Goal: Task Accomplishment & Management: Manage account settings

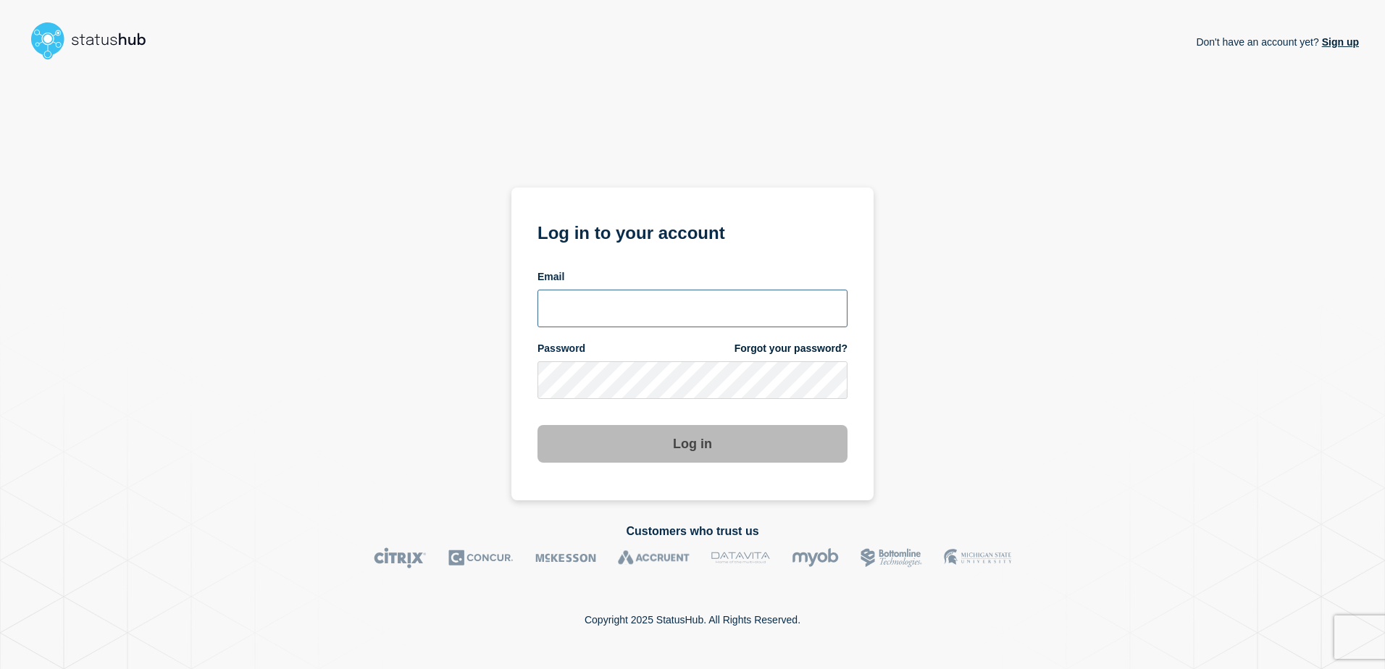
click at [665, 313] on input "email input" at bounding box center [692, 309] width 310 height 38
click at [668, 318] on input "email input" at bounding box center [692, 309] width 310 height 38
type input "ismaeel.kasper@kocho.co.uk"
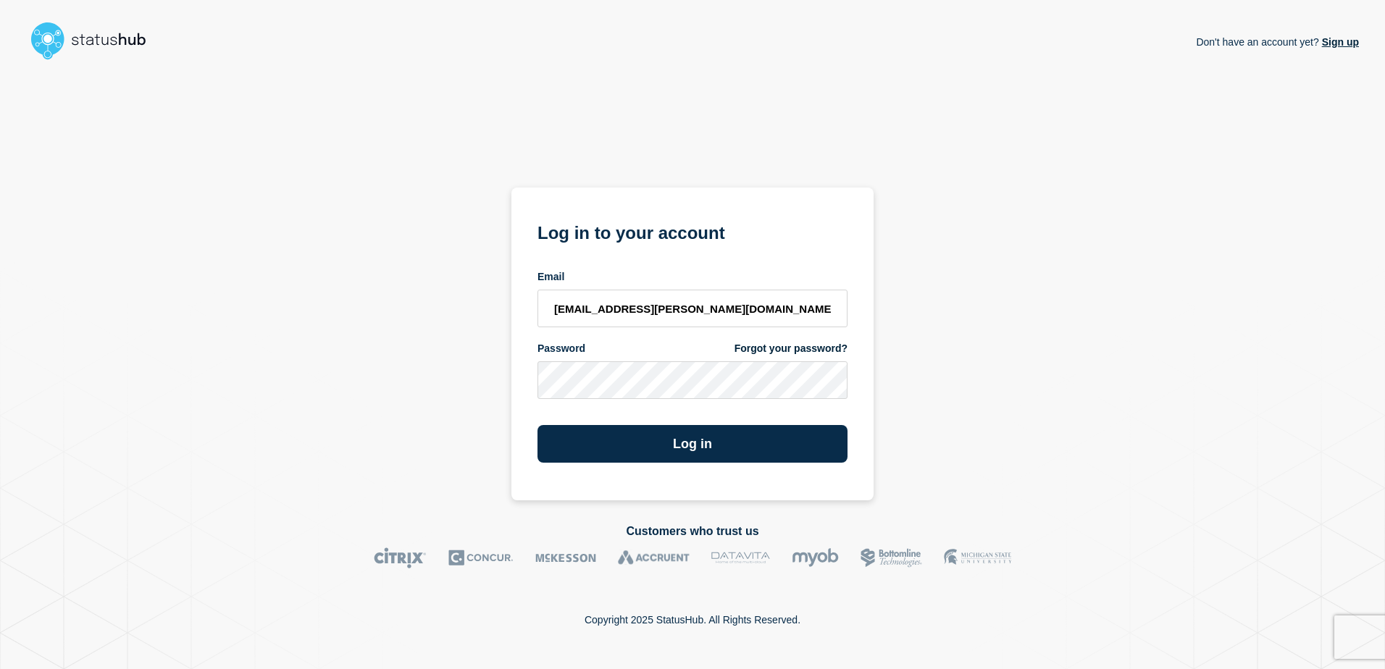
click at [915, 453] on div "Don't have an account yet? Sign up Log in to your account Email ismaeel.kasper@…" at bounding box center [692, 283] width 1332 height 434
click at [778, 444] on button "Log in" at bounding box center [692, 444] width 310 height 38
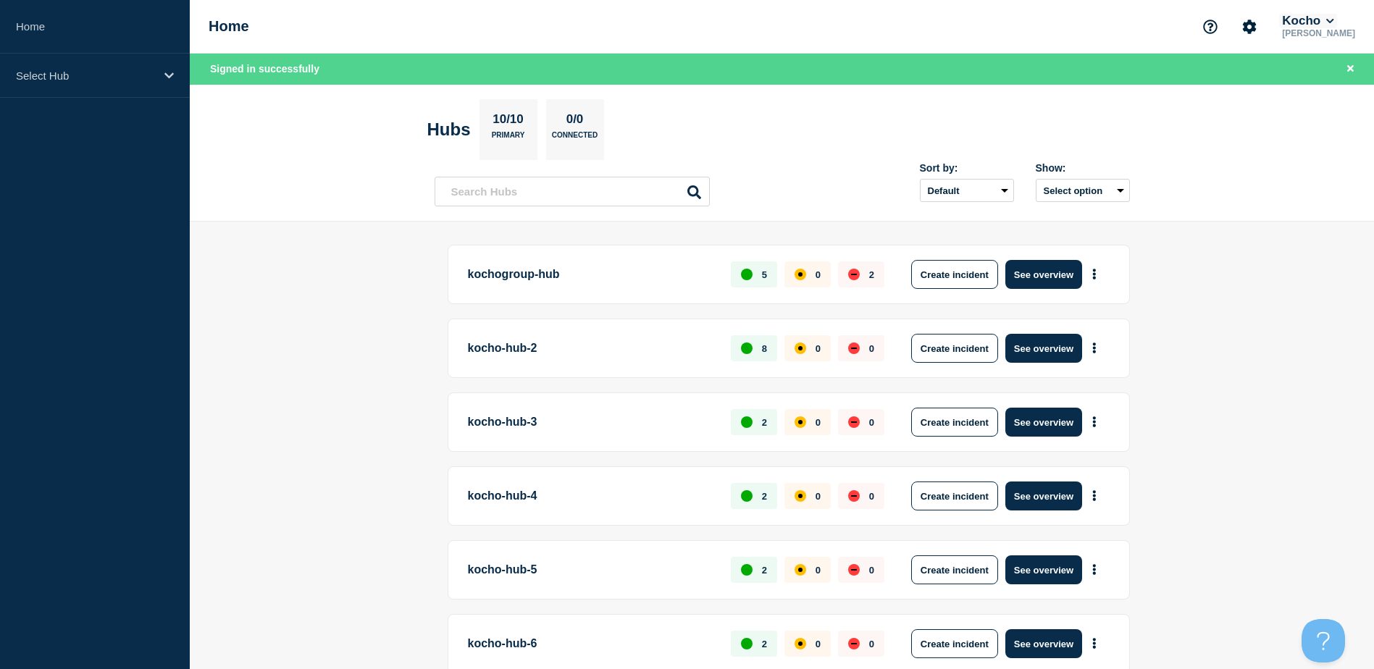
click at [1334, 19] on icon at bounding box center [1330, 21] width 8 height 9
click at [1278, 311] on main "kochogroup-hub 5 0 2 Create incident See overview kocho-hub-2 8 0 0 Create inci…" at bounding box center [782, 631] width 1184 height 819
click at [1333, 22] on icon at bounding box center [1329, 21] width 7 height 4
click at [1316, 91] on button "LloydsAAH" at bounding box center [1324, 92] width 62 height 14
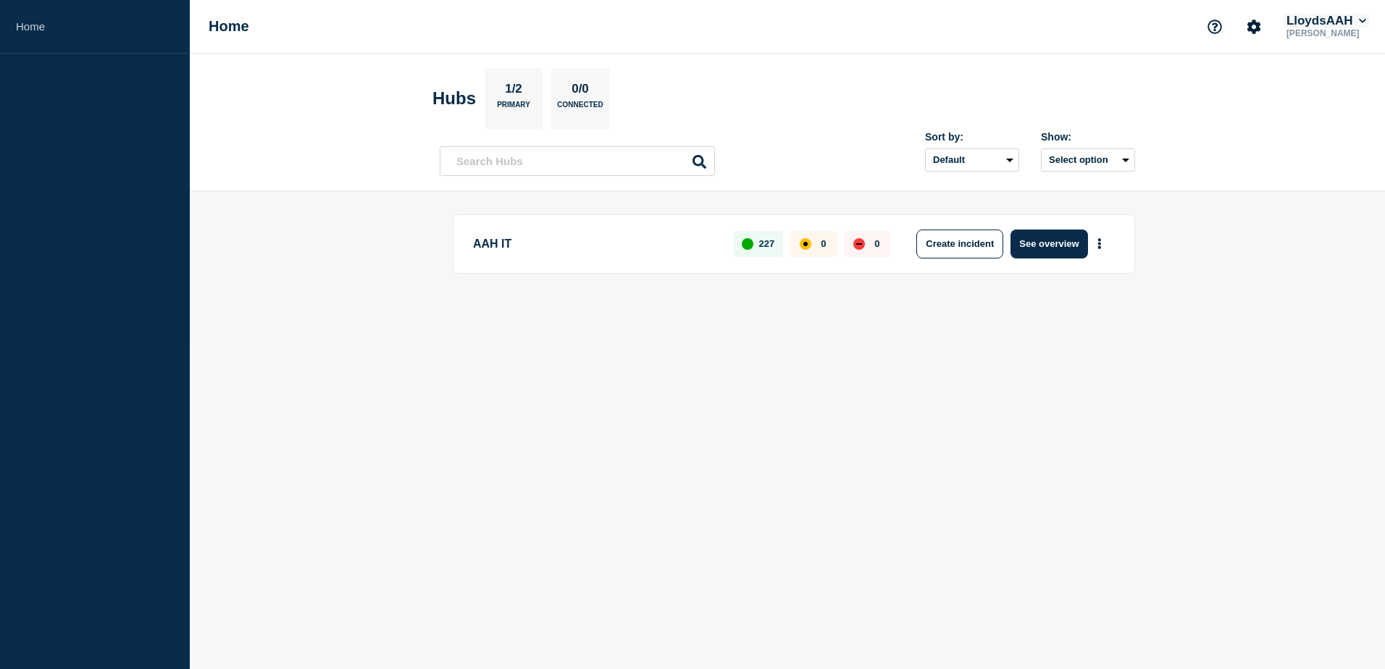
click at [1358, 18] on button "LloydsAAH" at bounding box center [1325, 21] width 85 height 14
click at [1322, 72] on button "Kocho" at bounding box center [1317, 73] width 40 height 14
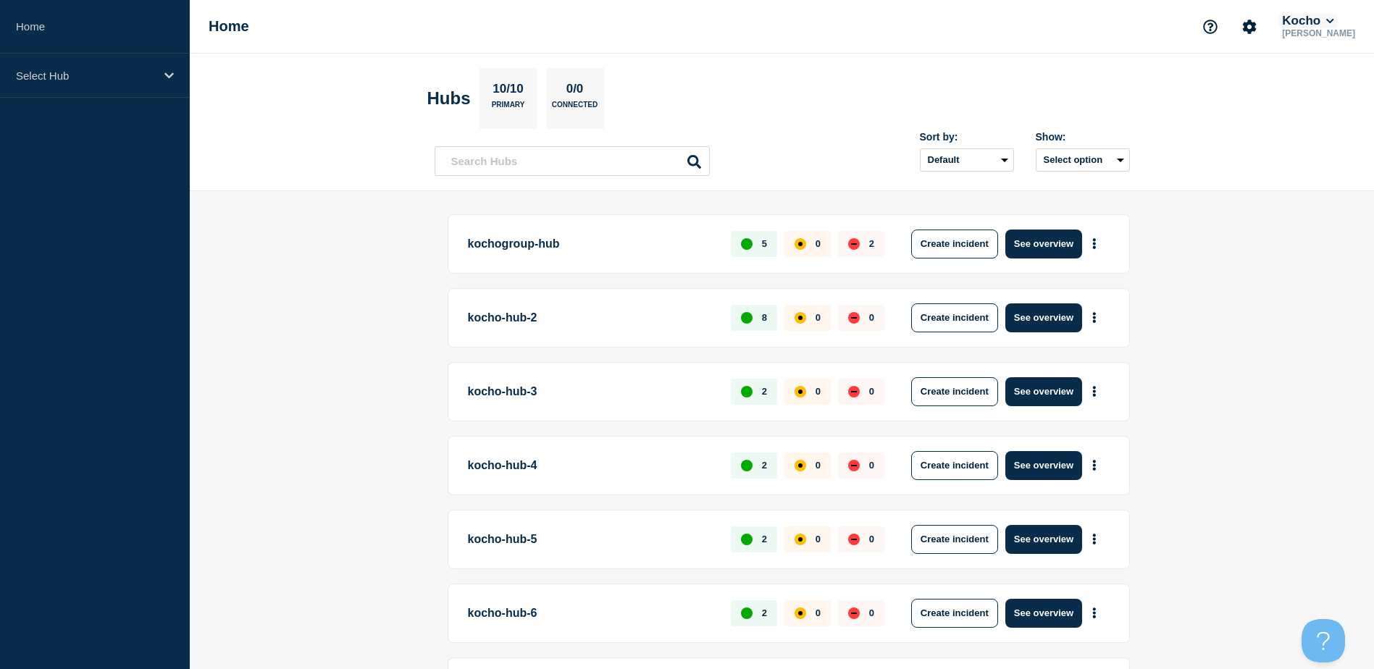
click at [1334, 23] on icon at bounding box center [1330, 21] width 8 height 9
click at [1288, 300] on main "kochogroup-hub 5 0 2 Create incident See overview kocho-hub-2 8 0 0 Create inci…" at bounding box center [782, 600] width 1184 height 819
click at [1062, 317] on button "See overview" at bounding box center [1043, 317] width 77 height 29
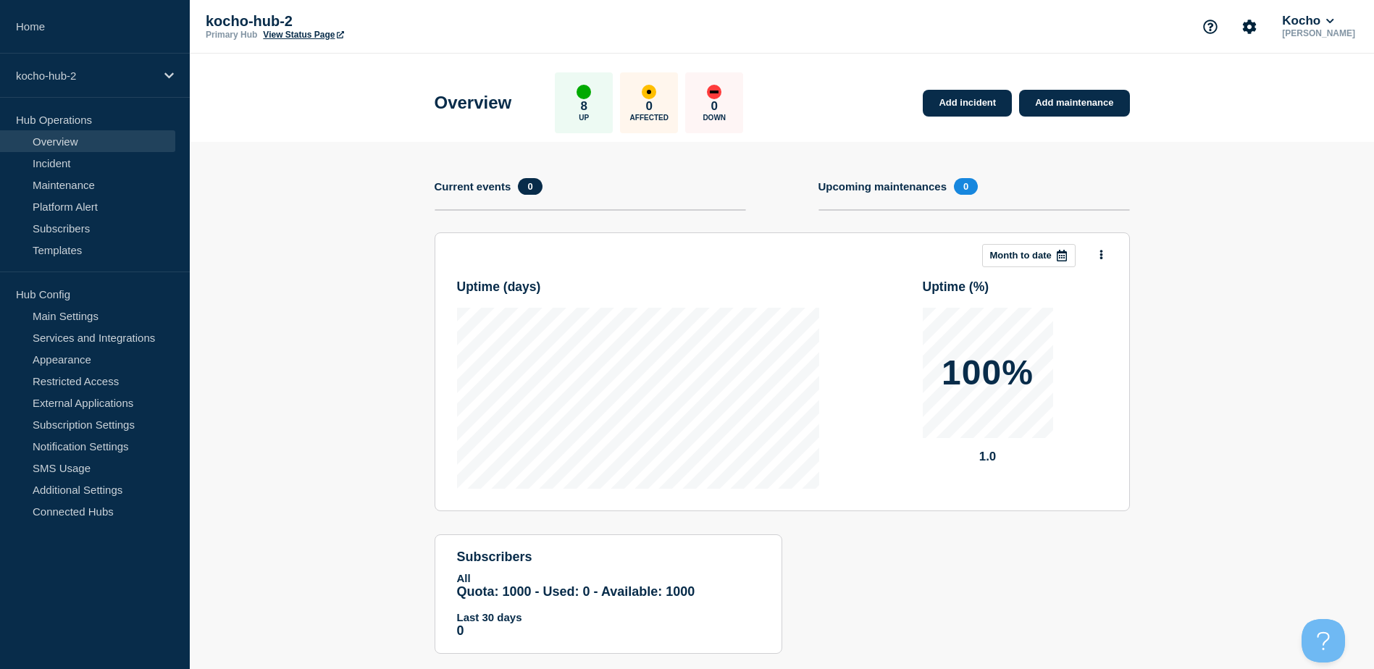
click at [305, 35] on link "View Status Page" at bounding box center [303, 35] width 80 height 10
click at [62, 160] on link "Incident" at bounding box center [87, 163] width 175 height 22
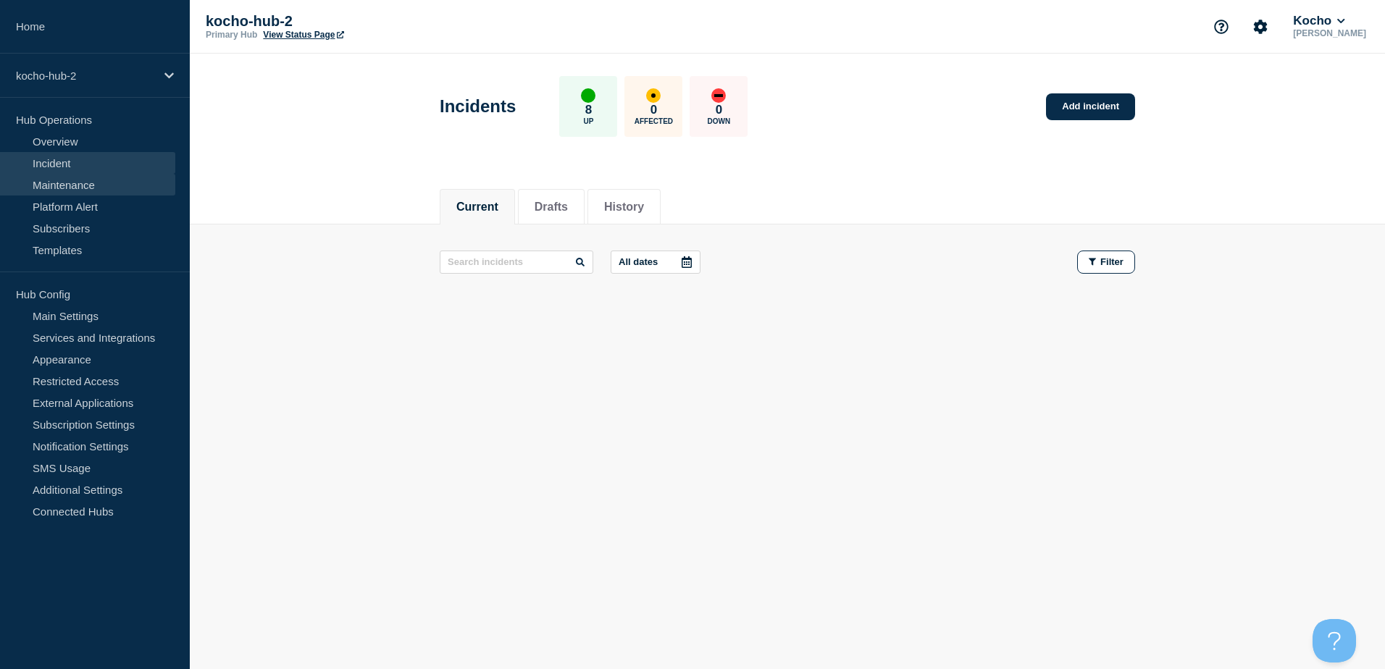
click at [80, 191] on link "Maintenance" at bounding box center [87, 185] width 175 height 22
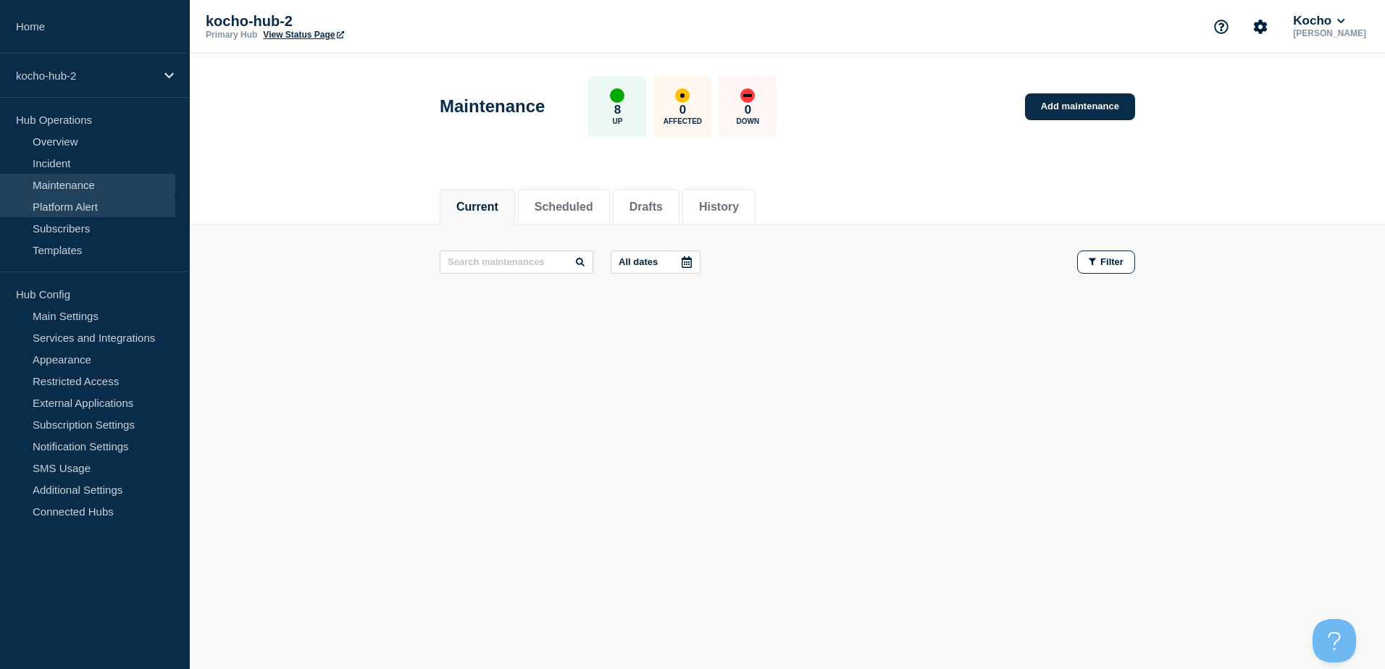
click at [73, 207] on link "Platform Alert" at bounding box center [87, 207] width 175 height 22
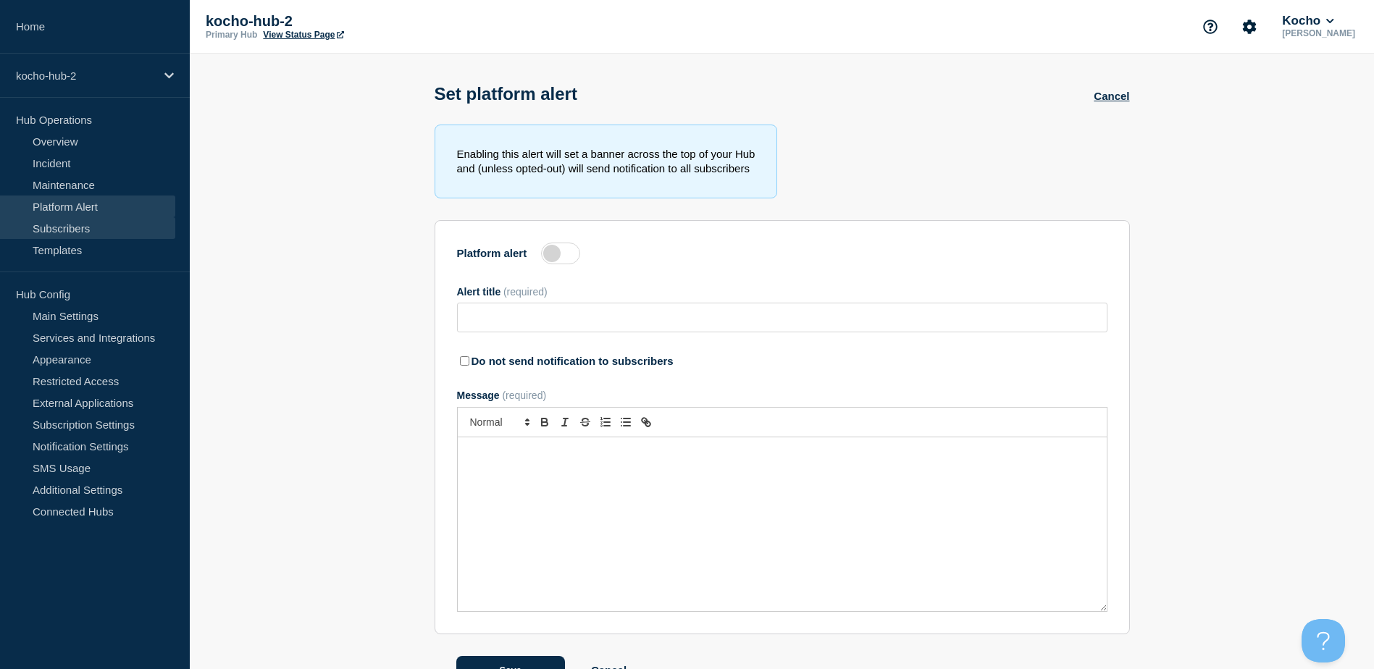
click at [70, 229] on link "Subscribers" at bounding box center [87, 228] width 175 height 22
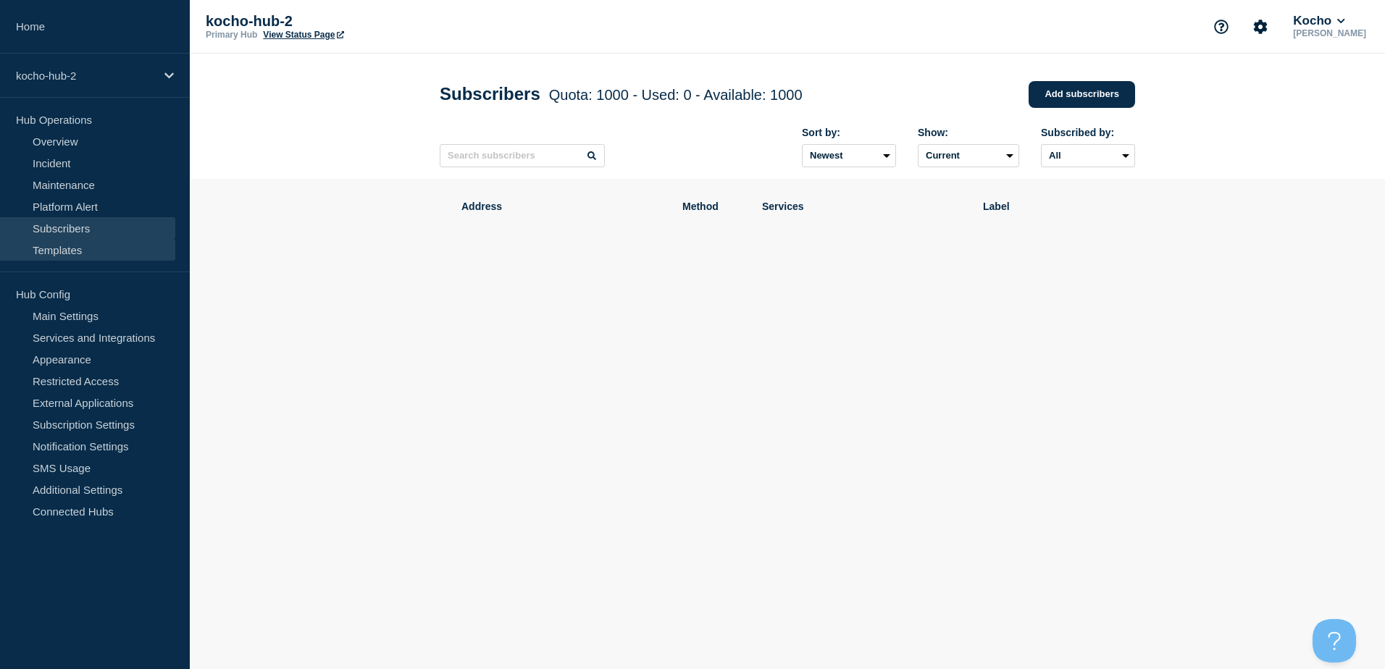
click at [111, 251] on link "Templates" at bounding box center [87, 250] width 175 height 22
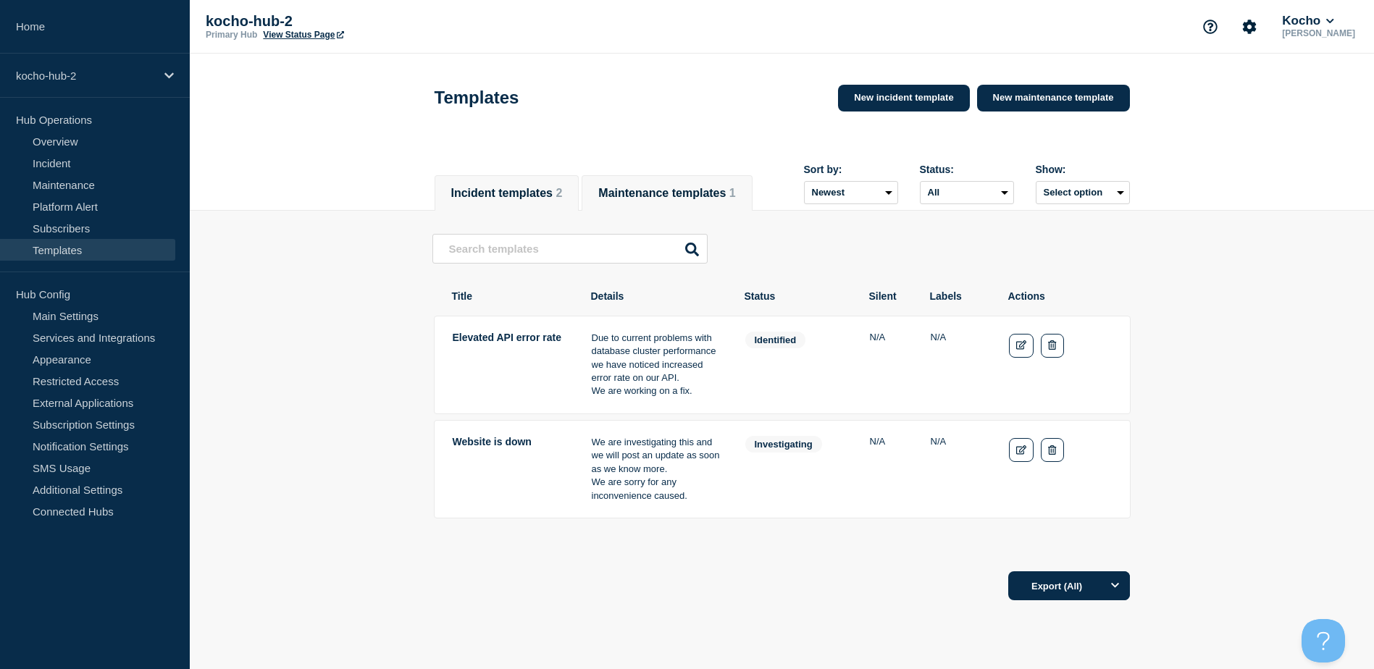
click at [690, 205] on li "Maintenance templates 1" at bounding box center [666, 192] width 170 height 35
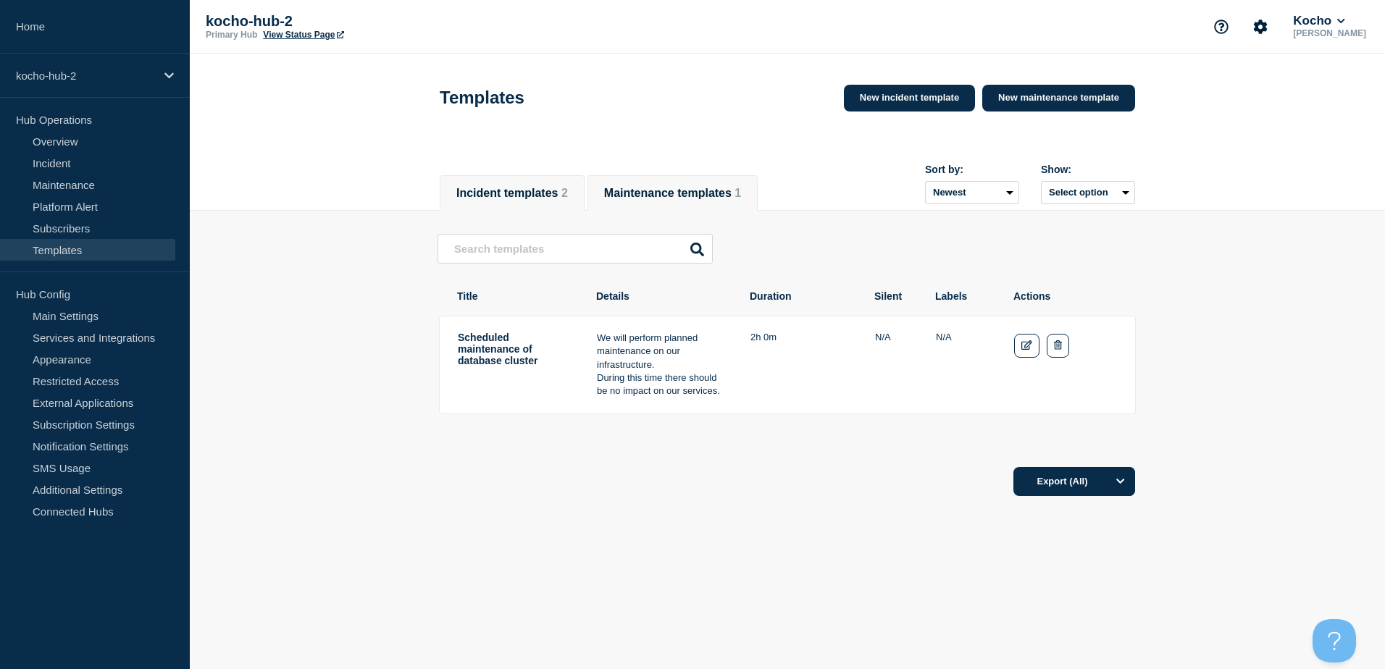
click at [536, 198] on button "Incident templates 2" at bounding box center [512, 193] width 112 height 13
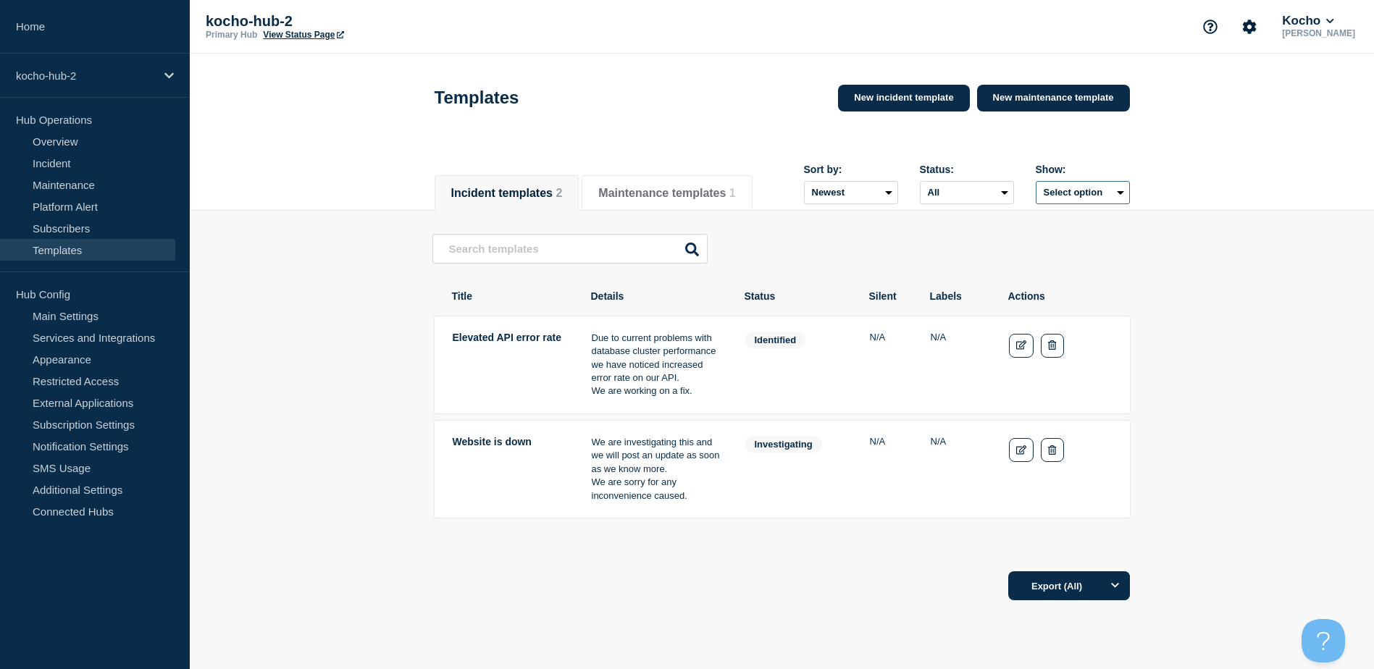
click at [1078, 198] on button "Select option" at bounding box center [1082, 192] width 94 height 23
click at [432, 341] on table "Title Details Status Silent Labels Actions Elevated API error rate Due to curre…" at bounding box center [782, 400] width 700 height 253
click at [487, 356] on td "Elevated API error rate" at bounding box center [510, 365] width 116 height 68
click at [597, 358] on p "Due to current problems with database cluster performance we have noticed incre…" at bounding box center [656, 359] width 129 height 54
click at [781, 339] on span "identified" at bounding box center [775, 340] width 61 height 17
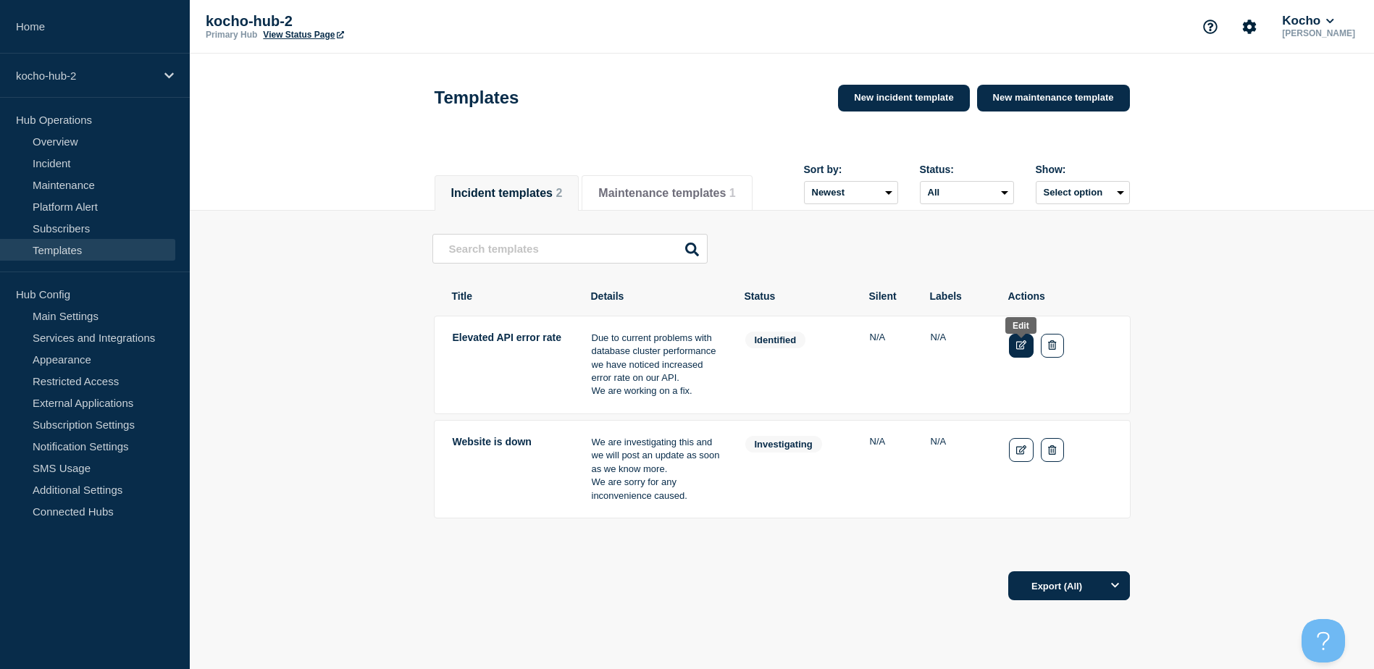
click at [1025, 350] on icon "Edit" at bounding box center [1021, 344] width 11 height 9
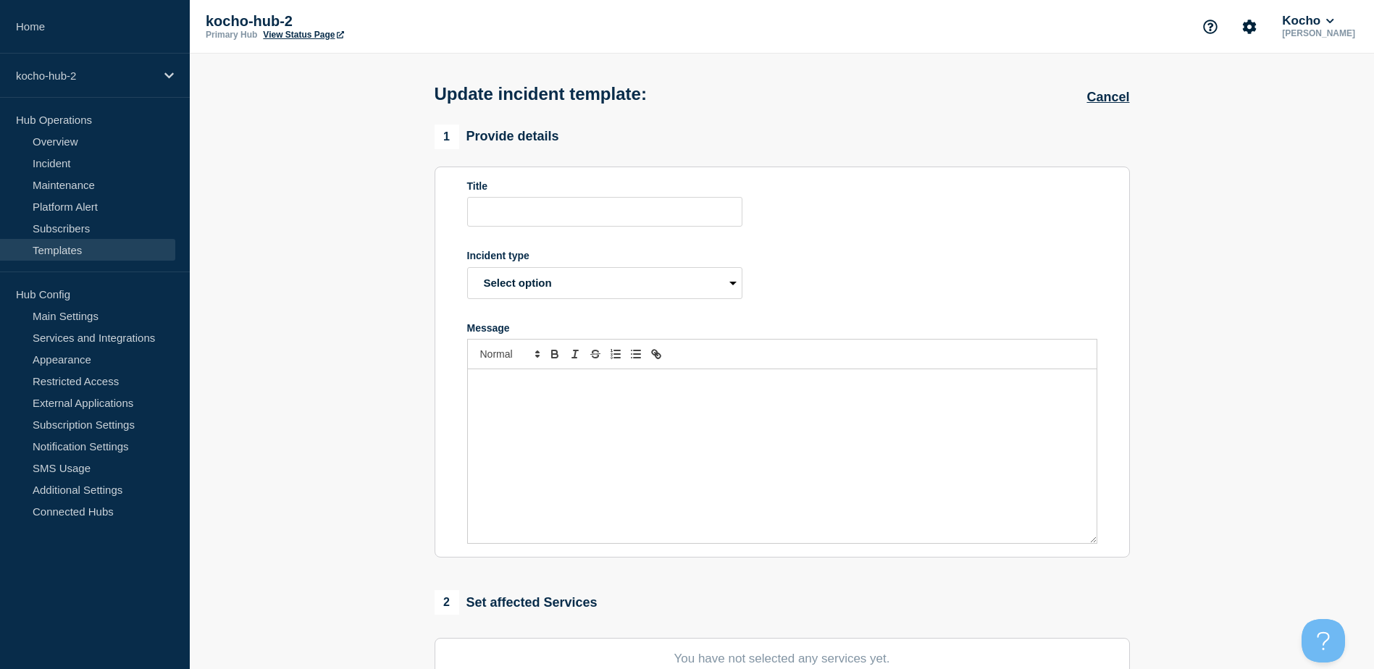
type input "Elevated API error rate"
select select "identified"
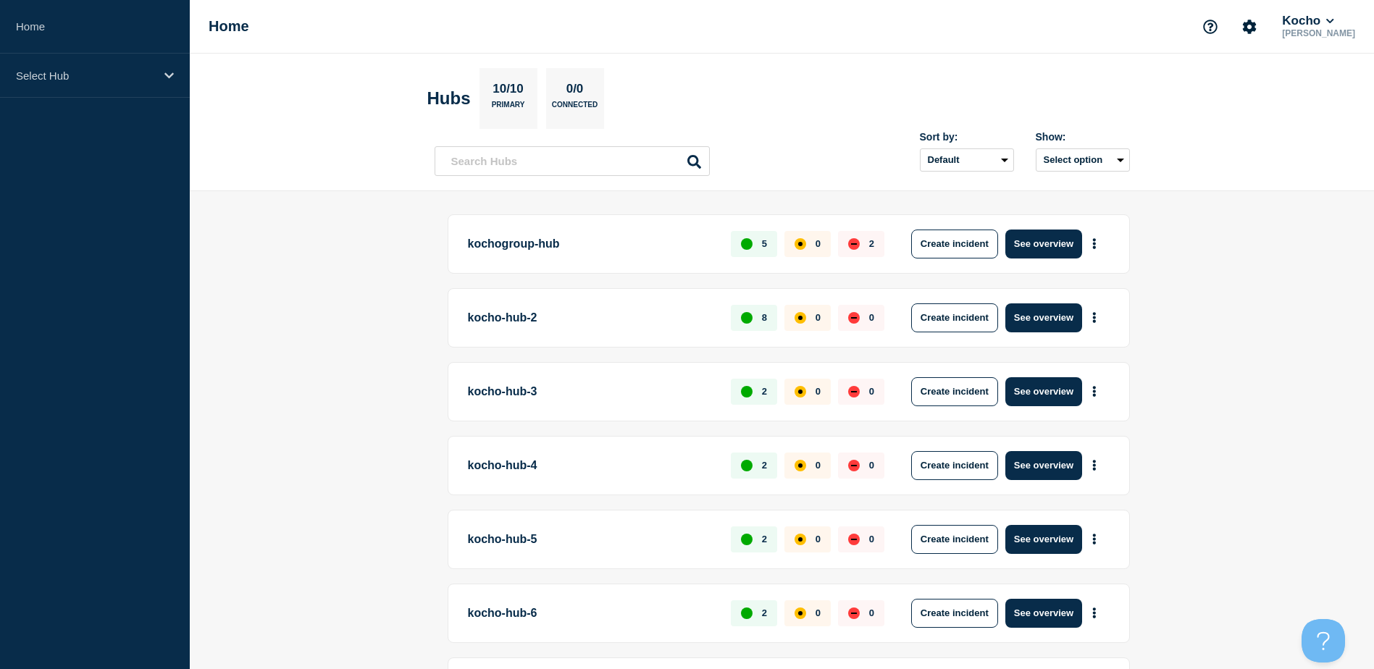
click at [1040, 51] on div "Home Kocho [PERSON_NAME]" at bounding box center [782, 27] width 1184 height 54
click at [1226, 423] on main "kochogroup-hub 5 0 2 Create incident See overview kocho-hub-2 8 0 0 Create inci…" at bounding box center [782, 600] width 1184 height 819
